Goal: Navigation & Orientation: Find specific page/section

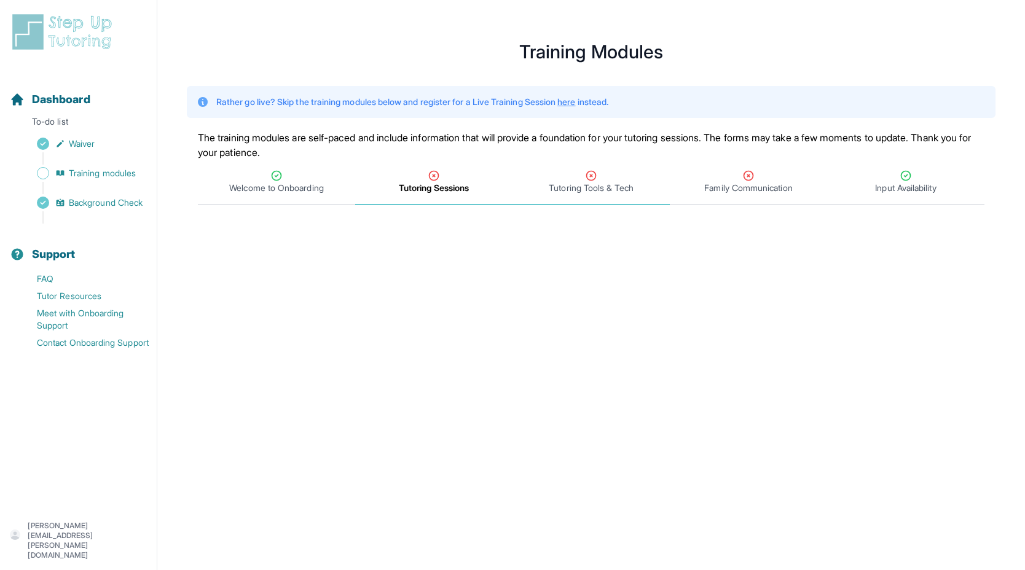
click at [580, 183] on span "Tutoring Tools & Tech" at bounding box center [591, 188] width 84 height 12
click at [455, 197] on span "Tutoring Sessions" at bounding box center [433, 182] width 157 height 45
click at [120, 176] on span "Training modules" at bounding box center [102, 173] width 67 height 12
click at [71, 174] on span "Training modules" at bounding box center [102, 173] width 67 height 12
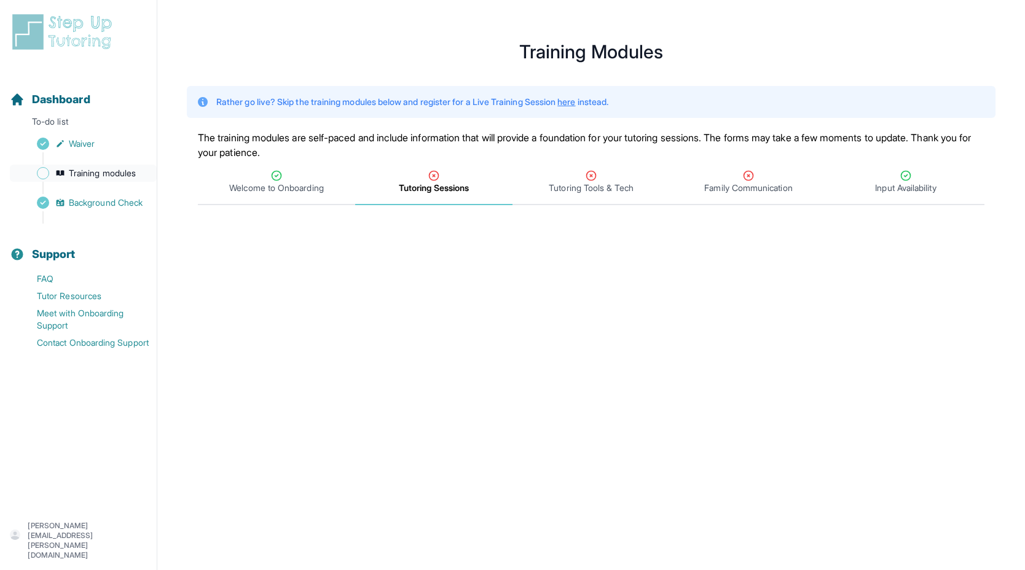
click at [71, 174] on span "Training modules" at bounding box center [102, 173] width 67 height 12
click at [560, 193] on span "Tutoring Tools & Tech" at bounding box center [591, 188] width 84 height 12
click at [76, 142] on span "Waiver" at bounding box center [82, 144] width 26 height 12
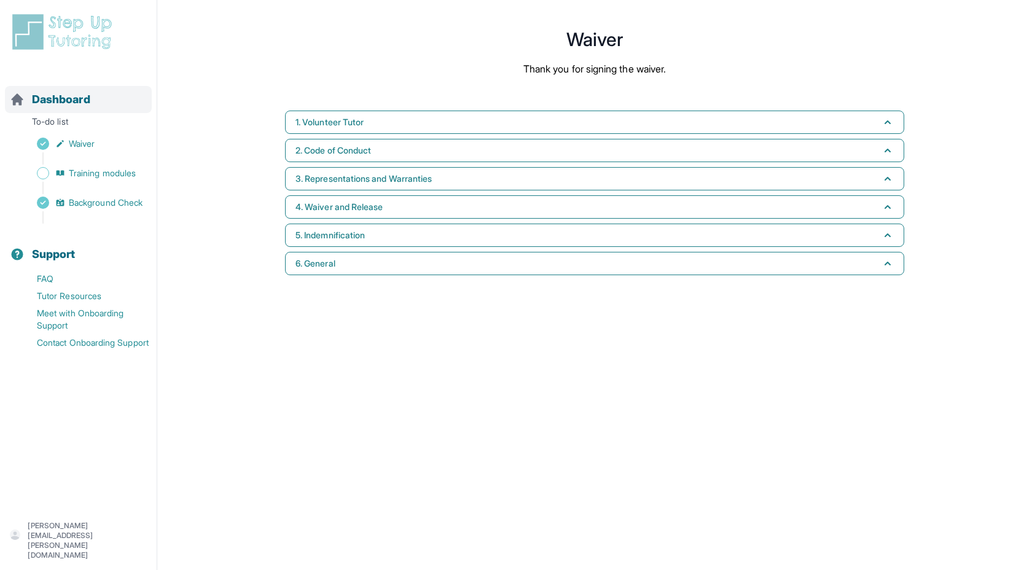
click at [49, 104] on span "Dashboard" at bounding box center [61, 99] width 58 height 17
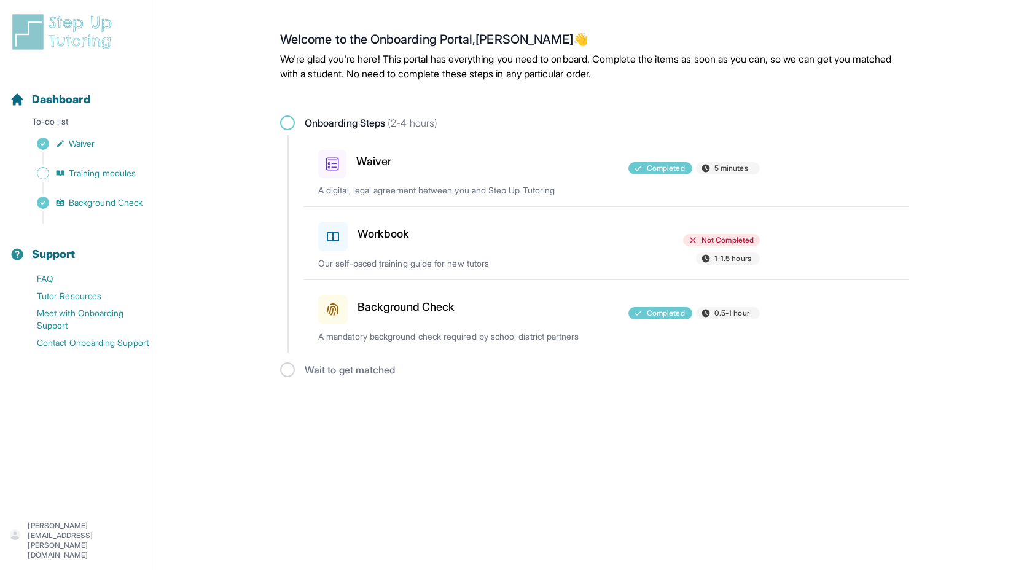
click at [353, 246] on div "Workbook" at bounding box center [389, 234] width 143 height 34
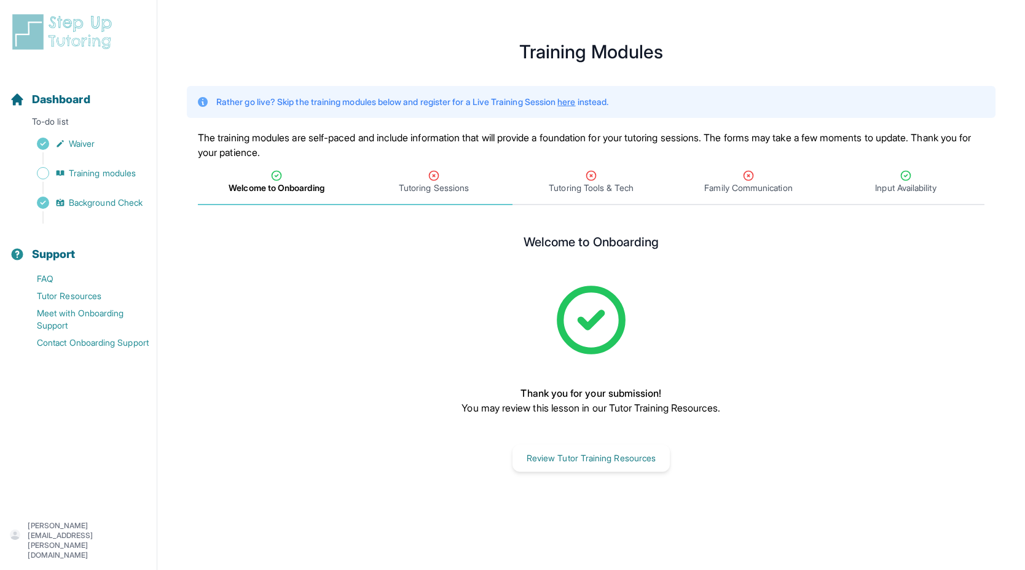
click at [431, 189] on span "Tutoring Sessions" at bounding box center [434, 188] width 70 height 12
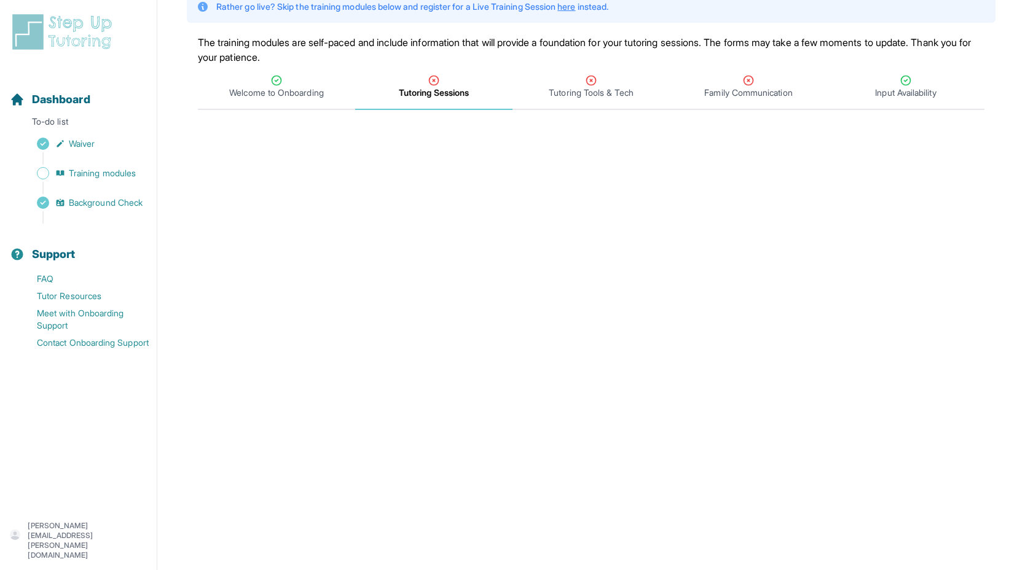
scroll to position [95, 0]
click at [588, 88] on span "Tutoring Tools & Tech" at bounding box center [591, 93] width 84 height 12
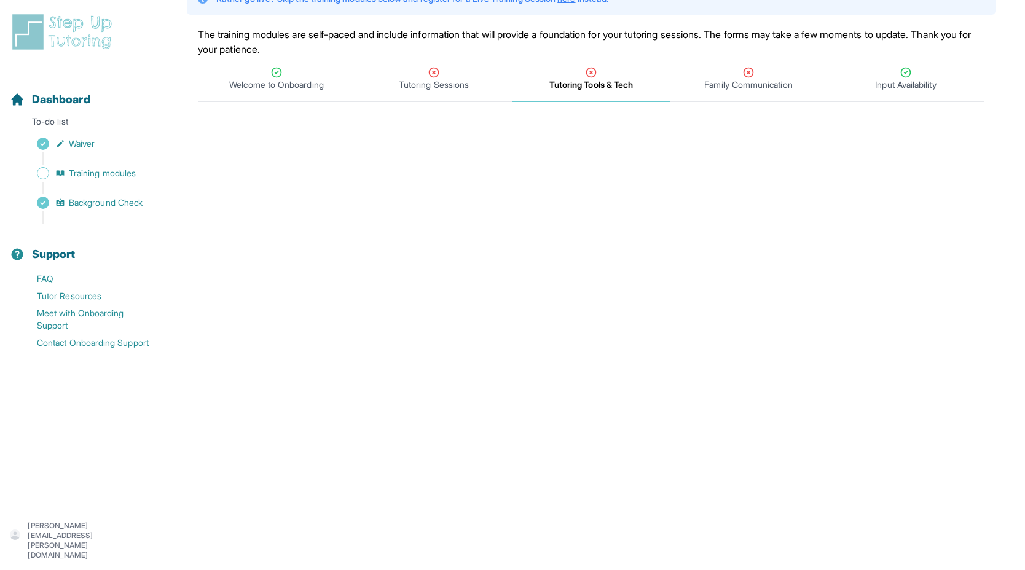
scroll to position [63, 0]
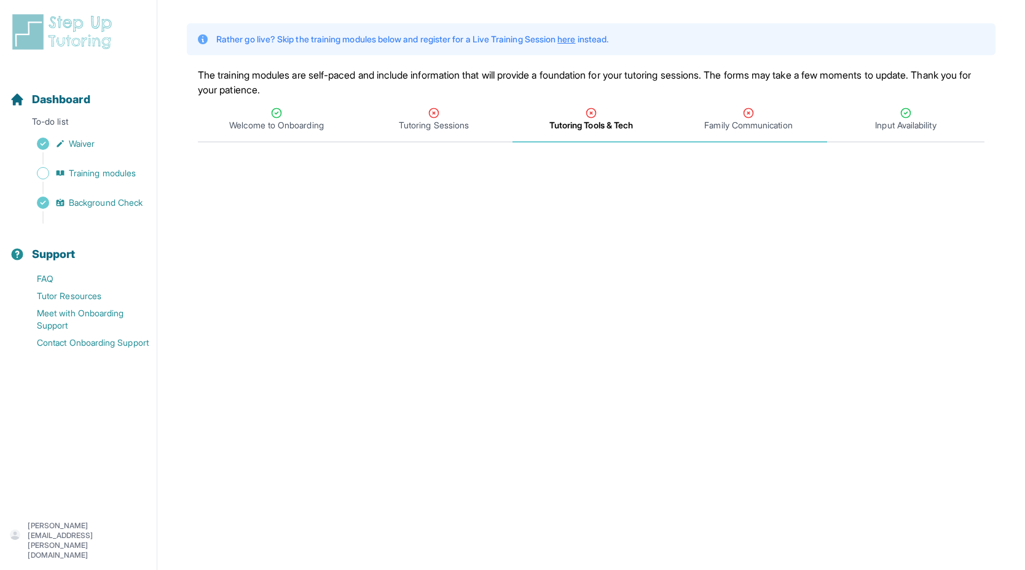
click at [736, 112] on div "Family Communication" at bounding box center [748, 119] width 152 height 25
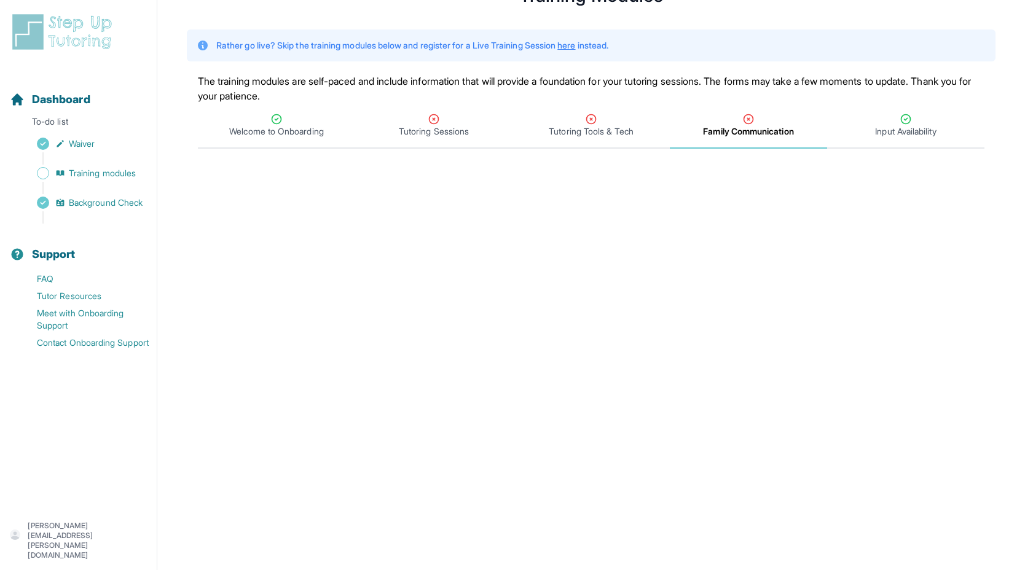
scroll to position [52, 0]
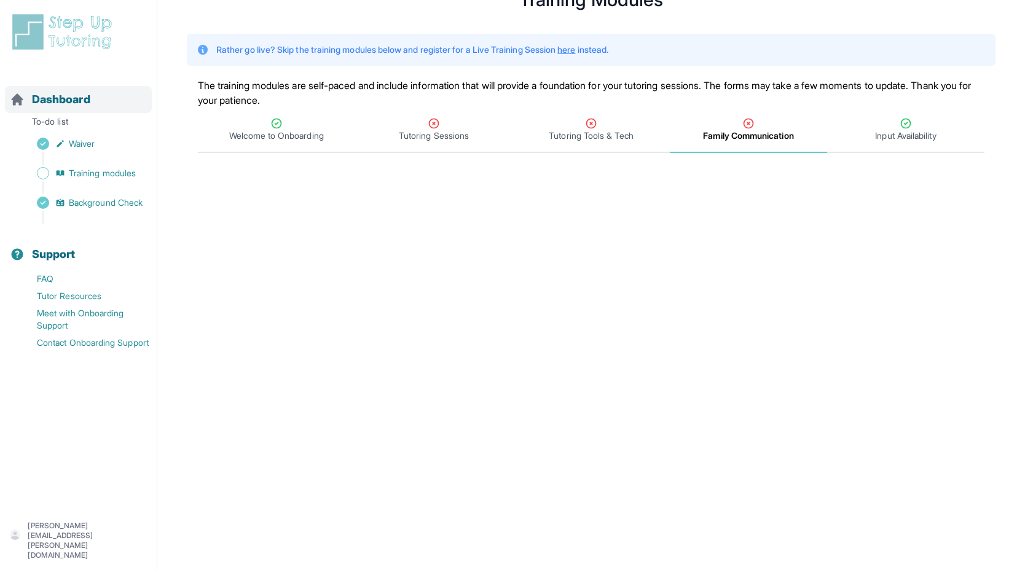
click at [74, 106] on span "Dashboard" at bounding box center [61, 99] width 58 height 17
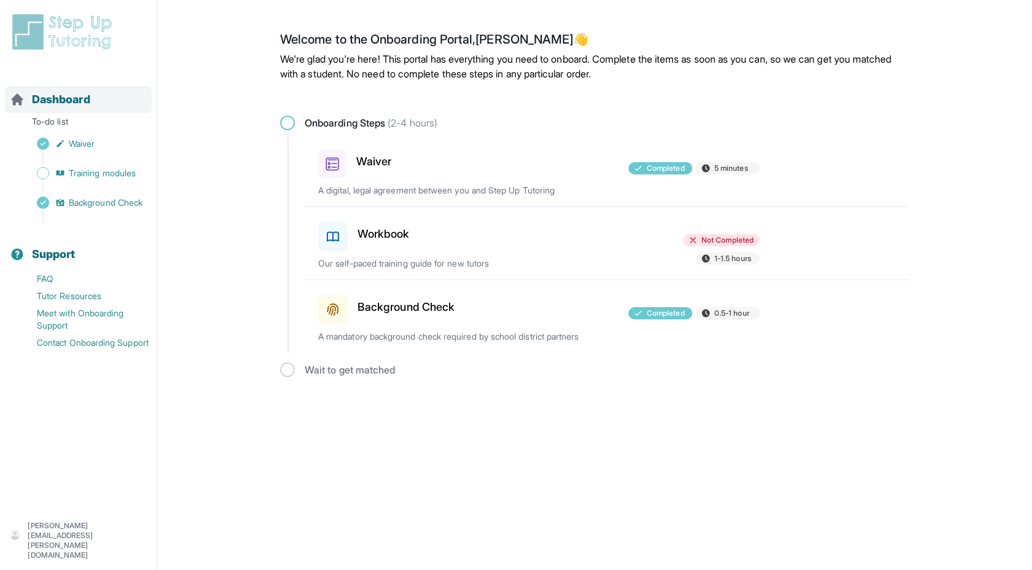
click at [74, 106] on span "Dashboard" at bounding box center [61, 99] width 58 height 17
